Goal: Transaction & Acquisition: Book appointment/travel/reservation

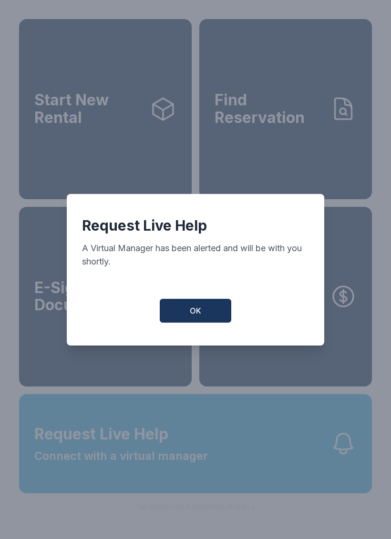
click at [220, 314] on button "OK" at bounding box center [195, 311] width 71 height 24
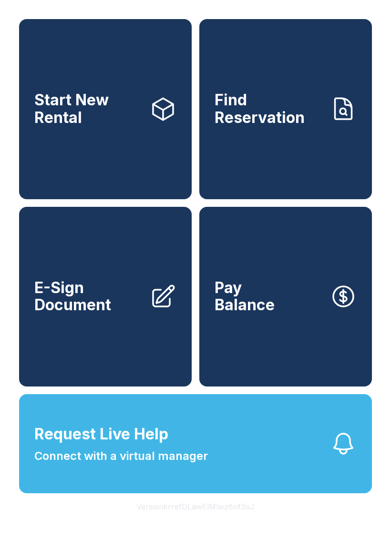
click at [185, 465] on span "Connect with a virtual manager" at bounding box center [120, 455] width 173 height 17
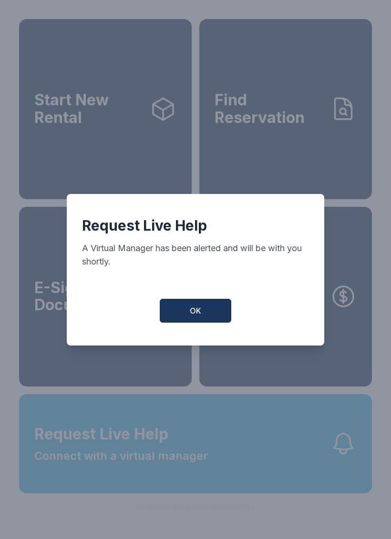
click at [222, 318] on button "OK" at bounding box center [195, 311] width 71 height 24
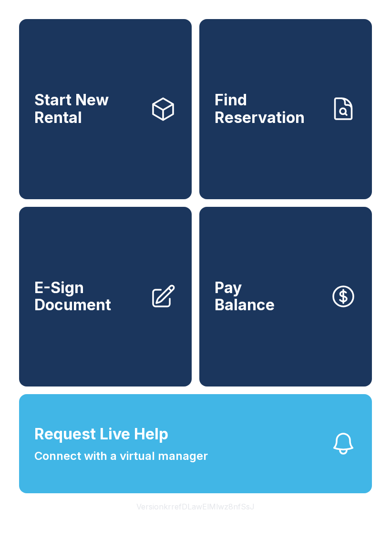
click at [102, 112] on span "Start New Rental" at bounding box center [88, 108] width 108 height 35
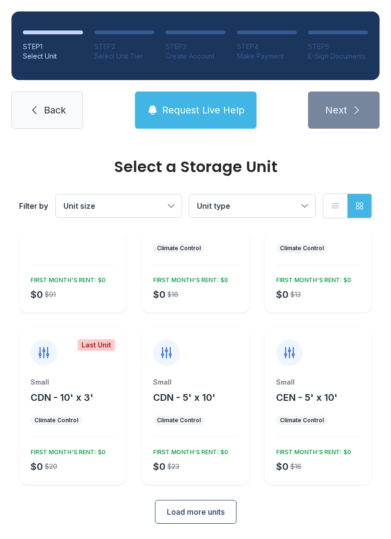
scroll to position [83, 0]
click at [88, 452] on div "FIRST MONTH’S RENT: $0" at bounding box center [66, 450] width 79 height 11
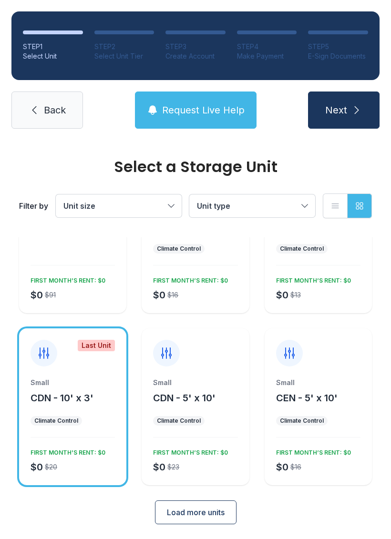
click at [358, 112] on icon "submit" at bounding box center [356, 109] width 11 height 11
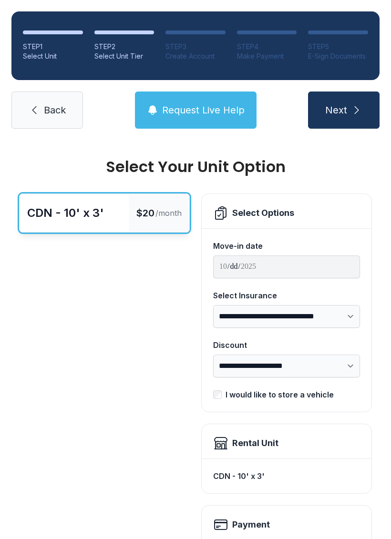
click at [55, 116] on span "Back" at bounding box center [55, 109] width 22 height 13
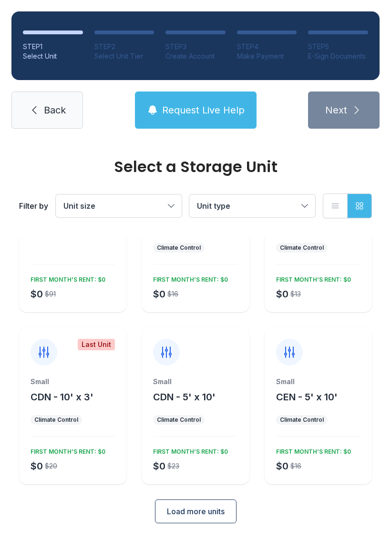
scroll to position [83, 0]
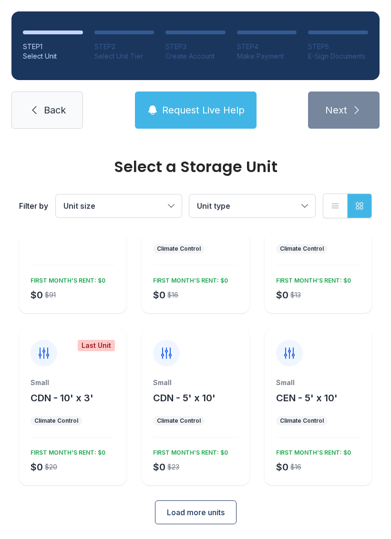
click at [202, 513] on span "Load more units" at bounding box center [196, 511] width 58 height 11
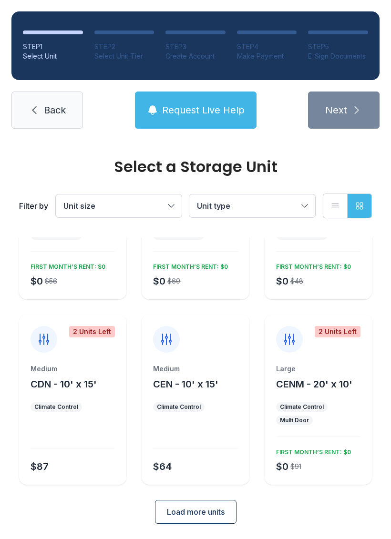
scroll to position [440, 0]
click at [276, 213] on button "Unit type" at bounding box center [252, 205] width 126 height 23
click at [204, 102] on button "Request Live Help" at bounding box center [195, 109] width 121 height 37
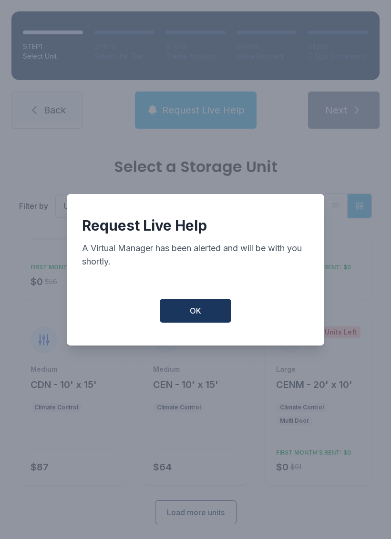
click at [189, 314] on button "OK" at bounding box center [195, 311] width 71 height 24
